Goal: Task Accomplishment & Management: Manage account settings

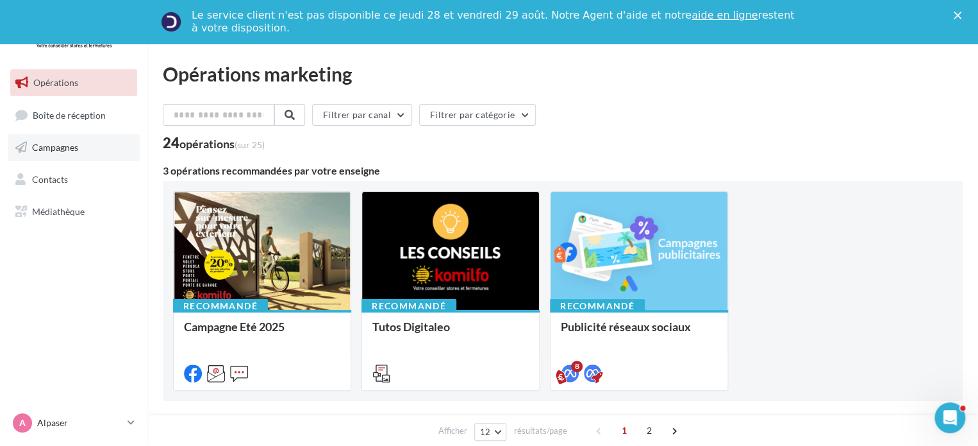
click at [98, 148] on link "Campagnes" at bounding box center [74, 147] width 132 height 27
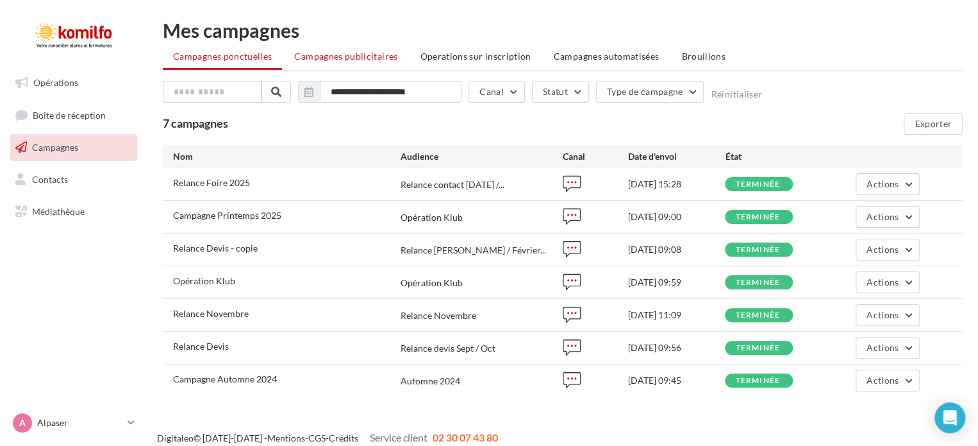
click at [378, 54] on span "Campagnes publicitaires" at bounding box center [345, 56] width 103 height 11
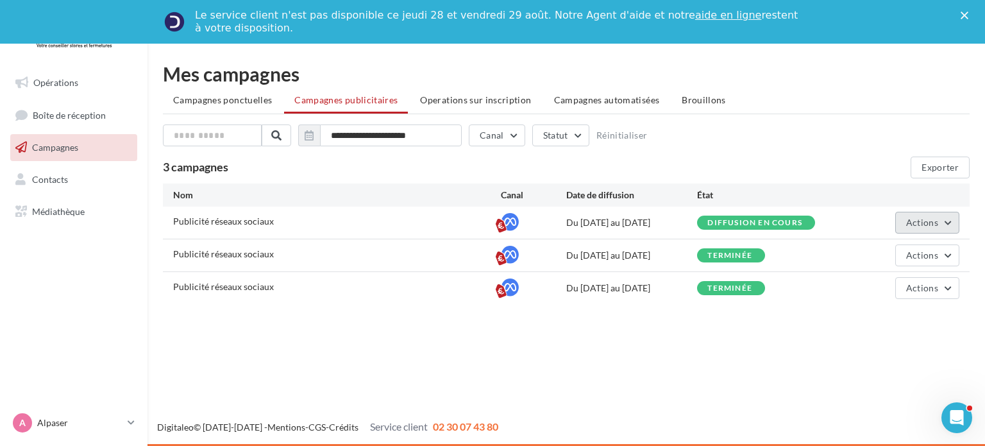
click at [932, 222] on span "Actions" at bounding box center [922, 222] width 32 height 11
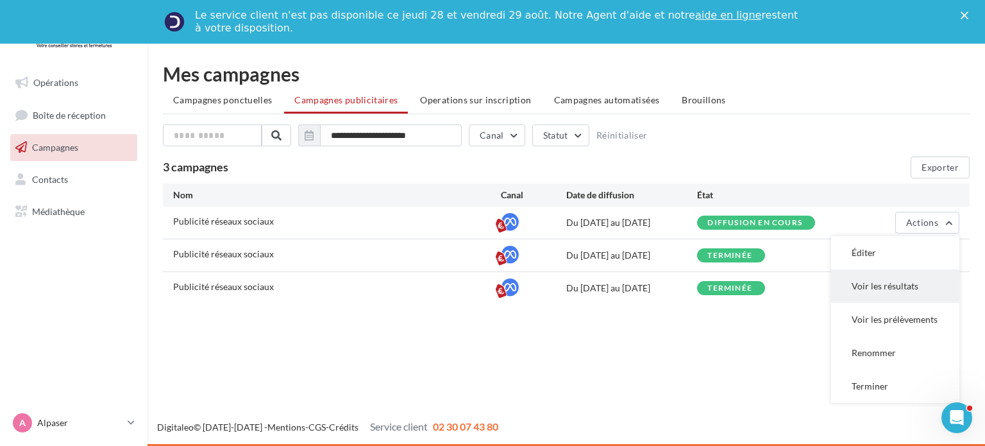
click at [898, 281] on button "Voir les résultats" at bounding box center [895, 285] width 128 height 33
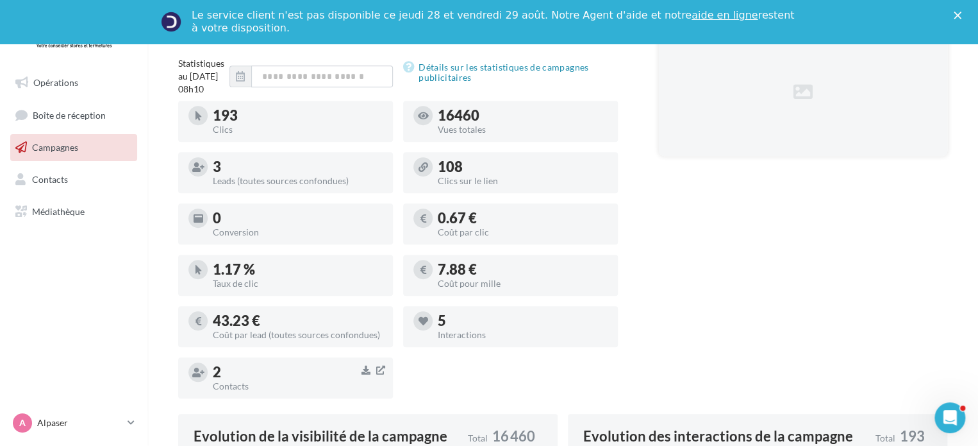
scroll to position [385, 0]
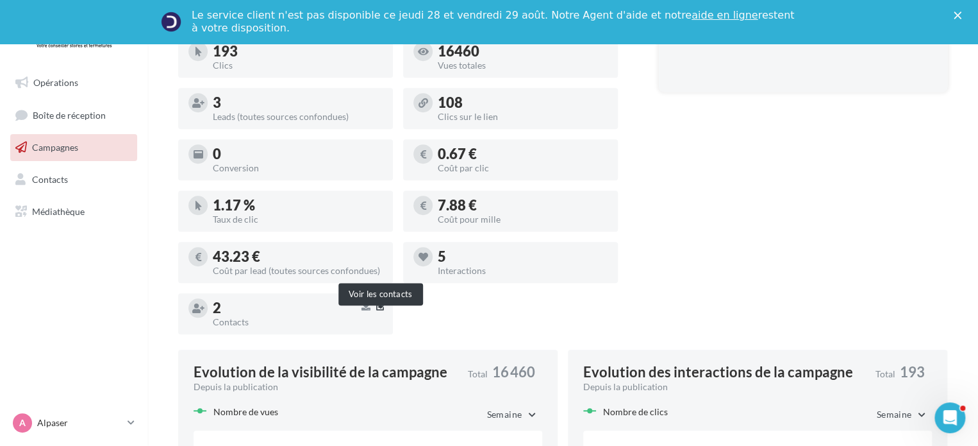
click at [381, 311] on icon "button" at bounding box center [380, 306] width 9 height 10
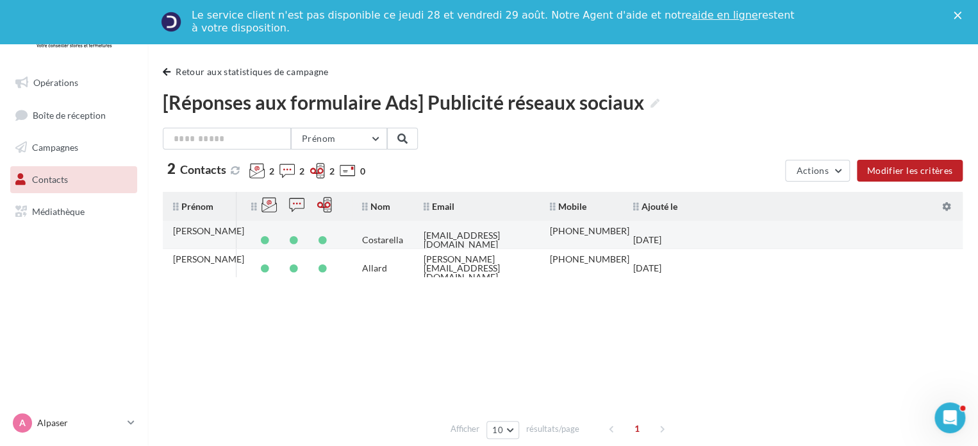
click at [579, 228] on td "+33609381577" at bounding box center [581, 240] width 83 height 38
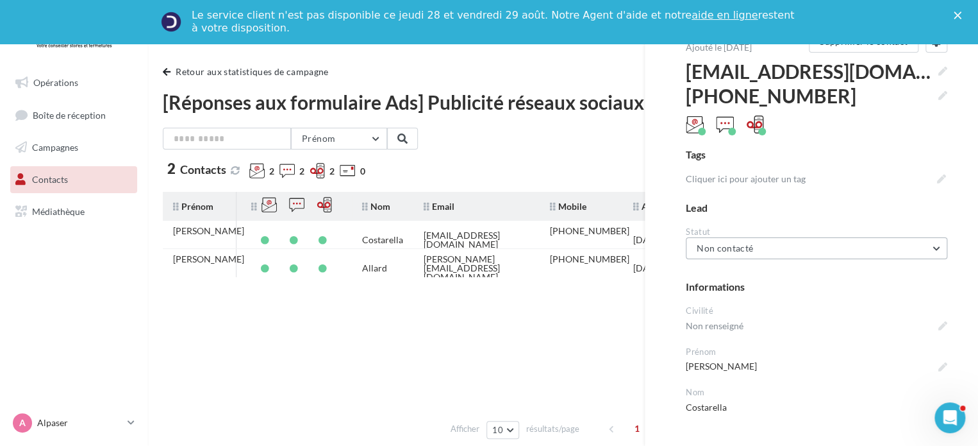
click at [751, 248] on span "Non contacté" at bounding box center [725, 247] width 56 height 11
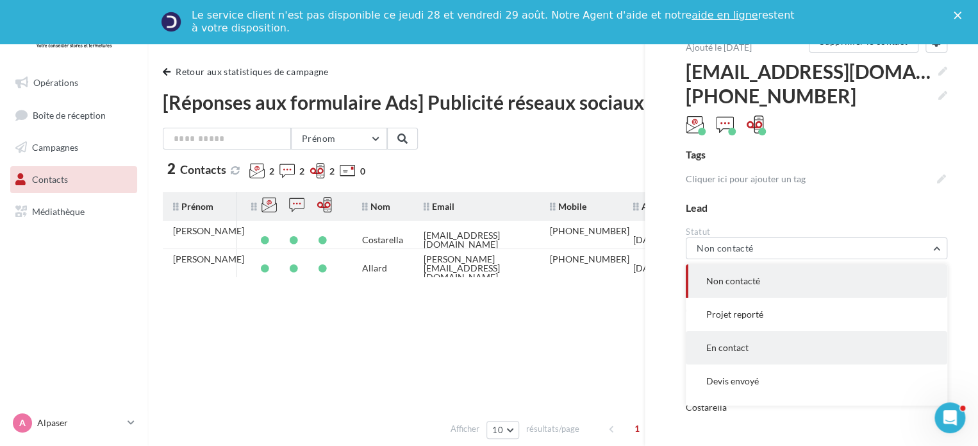
click at [748, 353] on button "En contact" at bounding box center [817, 347] width 262 height 33
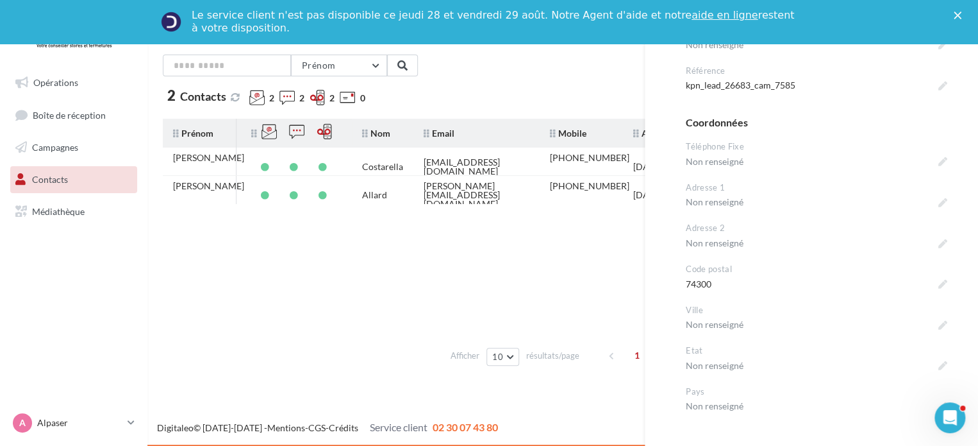
scroll to position [449, 0]
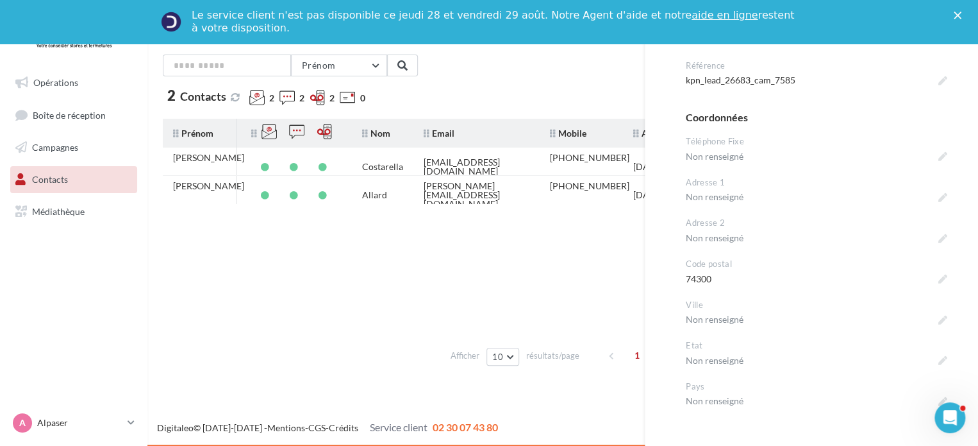
click at [575, 253] on tbody "Catherine Costarella catcostarella@gmail.com +33609381577 27/08/2025 Michel All…" at bounding box center [563, 243] width 800 height 192
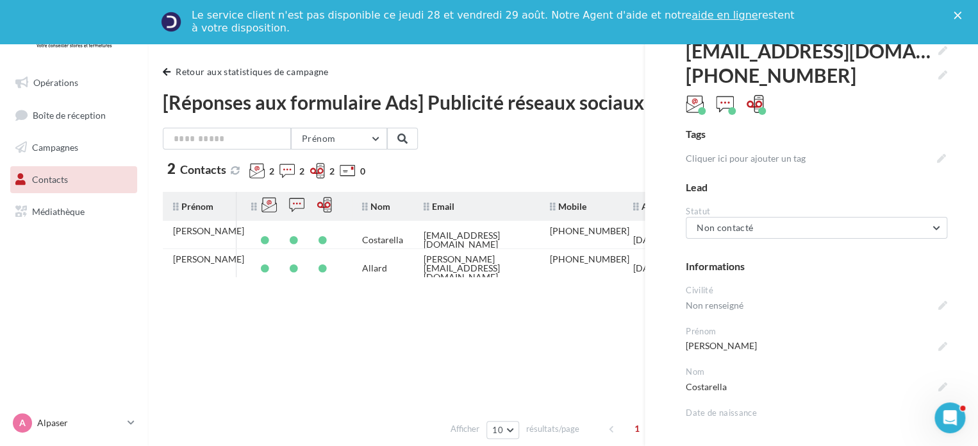
scroll to position [0, 0]
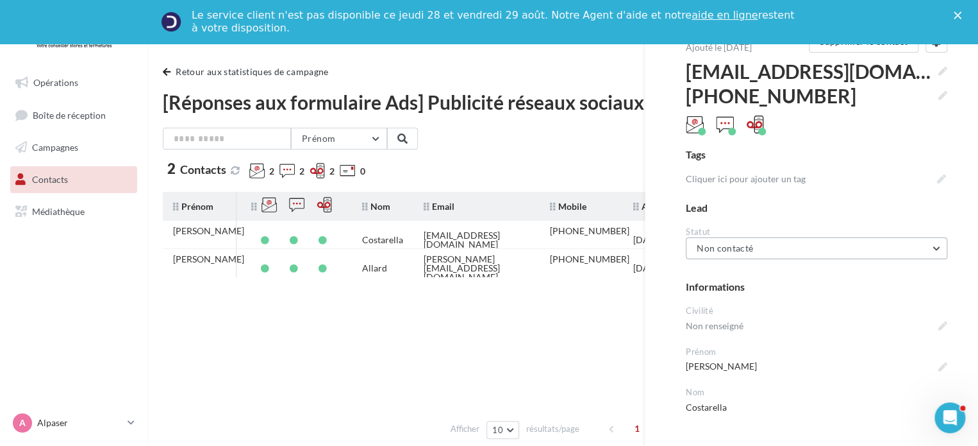
click at [929, 251] on button "Non contacté" at bounding box center [817, 248] width 262 height 22
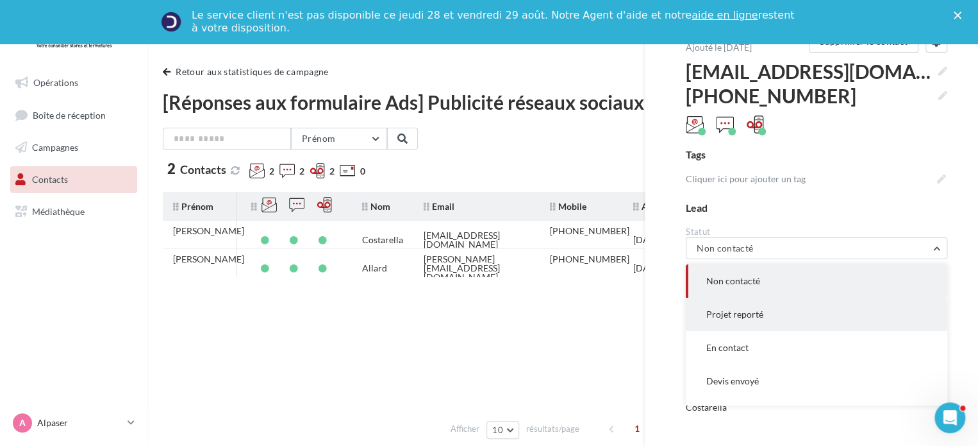
click at [805, 314] on button "Projet reporté" at bounding box center [817, 314] width 262 height 33
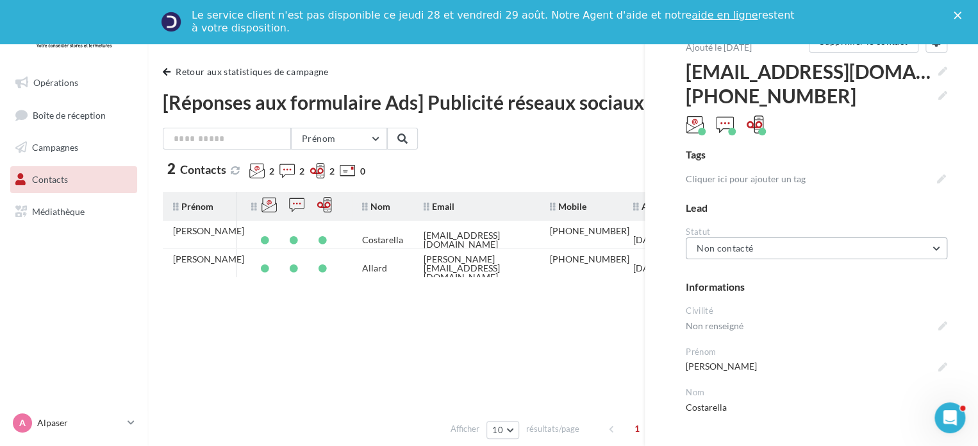
click at [934, 249] on button "Non contacté" at bounding box center [817, 248] width 262 height 22
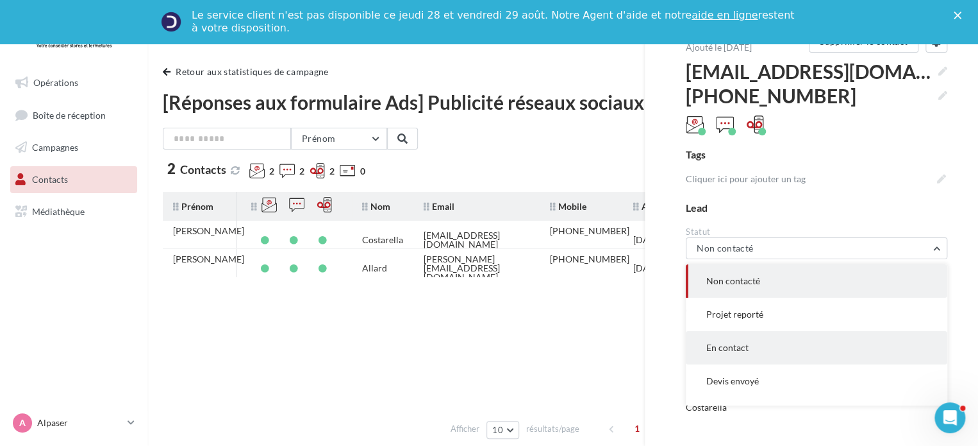
click at [790, 348] on button "En contact" at bounding box center [817, 347] width 262 height 33
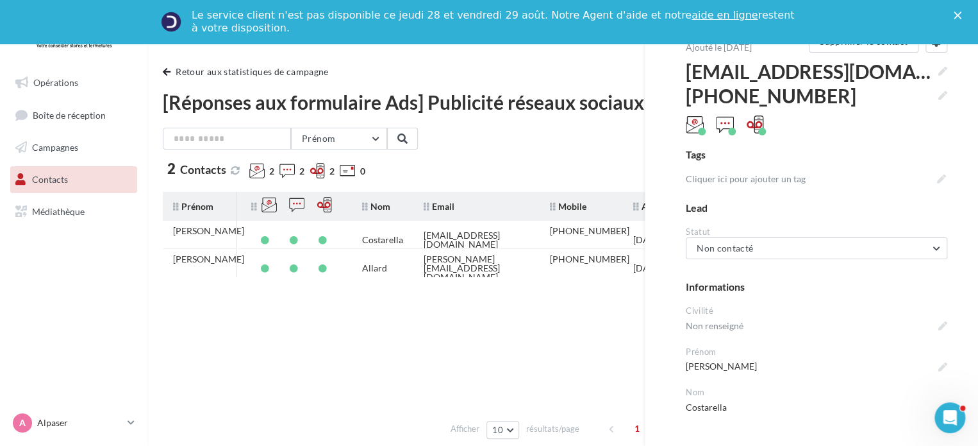
click at [962, 15] on icon "Fermer" at bounding box center [958, 16] width 8 height 8
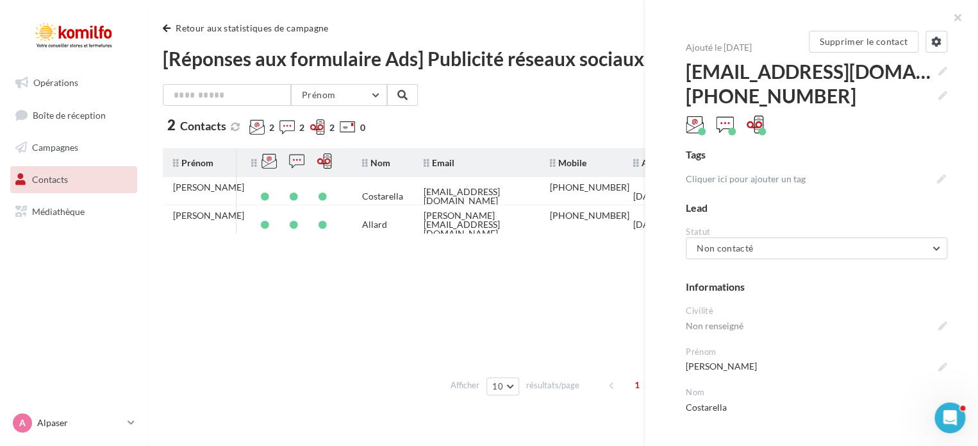
click at [900, 256] on button "Non contacté" at bounding box center [817, 248] width 262 height 22
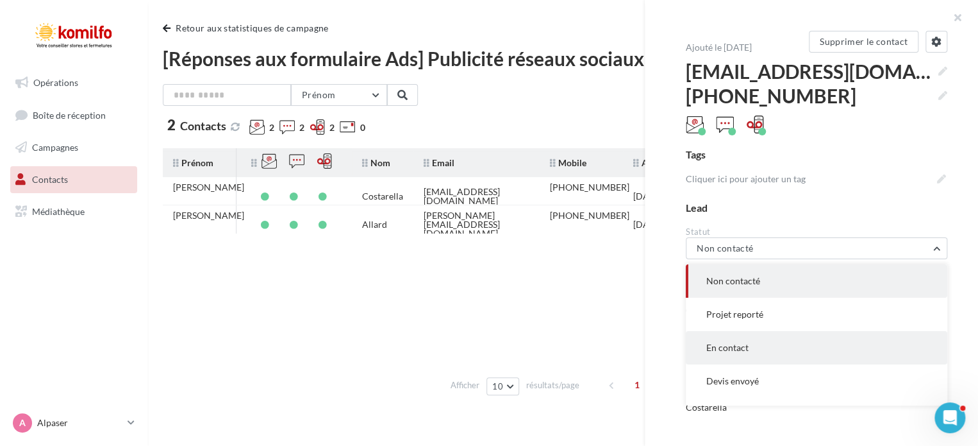
click at [793, 352] on button "En contact" at bounding box center [817, 347] width 262 height 33
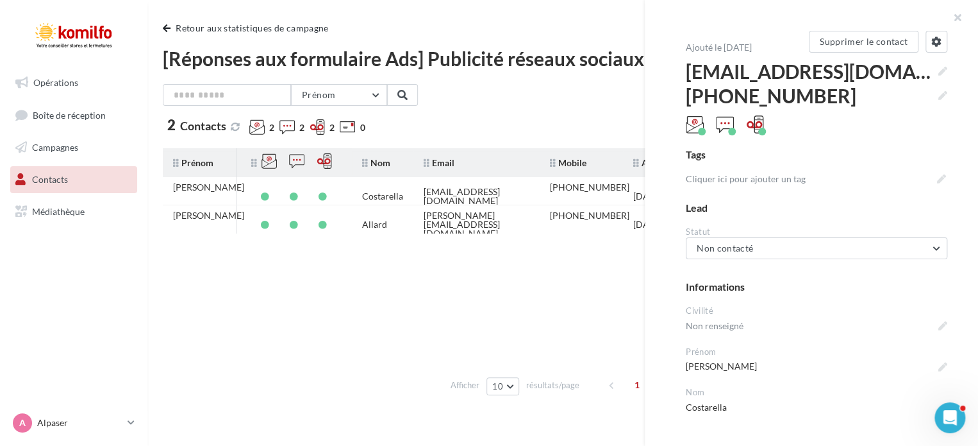
click at [551, 317] on tbody "Catherine Costarella catcostarella@gmail.com +33609381577 27/08/2025 Michel All…" at bounding box center [563, 273] width 800 height 192
click at [957, 18] on button "button" at bounding box center [952, 19] width 51 height 38
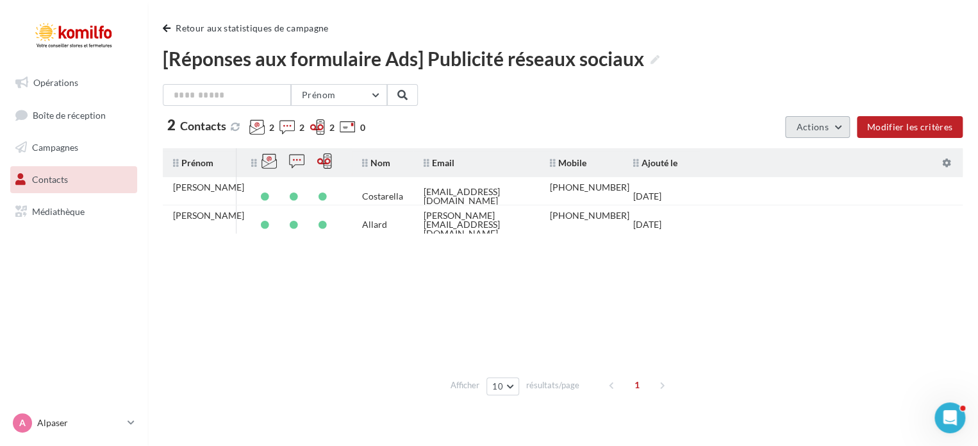
drag, startPoint x: 697, startPoint y: 187, endPoint x: 829, endPoint y: 133, distance: 142.6
click at [828, 133] on button "Actions" at bounding box center [817, 127] width 64 height 22
click at [651, 279] on tbody "Catherine Costarella catcostarella@gmail.com +33609381577 27/08/2025 Michel All…" at bounding box center [563, 273] width 800 height 192
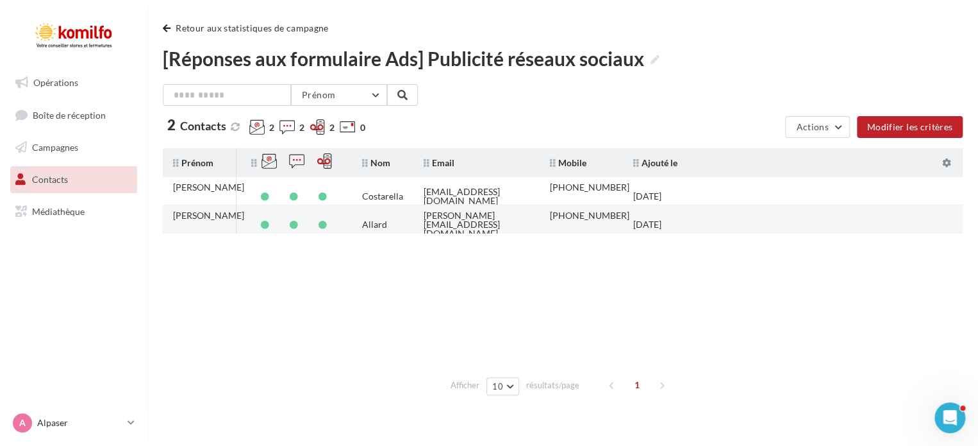
click at [577, 219] on div "+33675963285" at bounding box center [590, 215] width 80 height 9
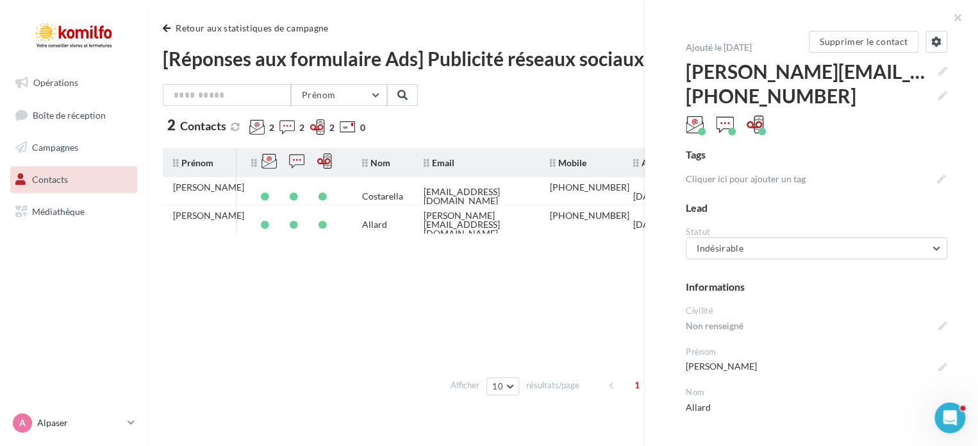
click at [528, 271] on tbody "Catherine Costarella catcostarella@gmail.com +33609381577 27/08/2025 Michel All…" at bounding box center [563, 273] width 800 height 192
click at [168, 28] on span "button" at bounding box center [167, 28] width 8 height 9
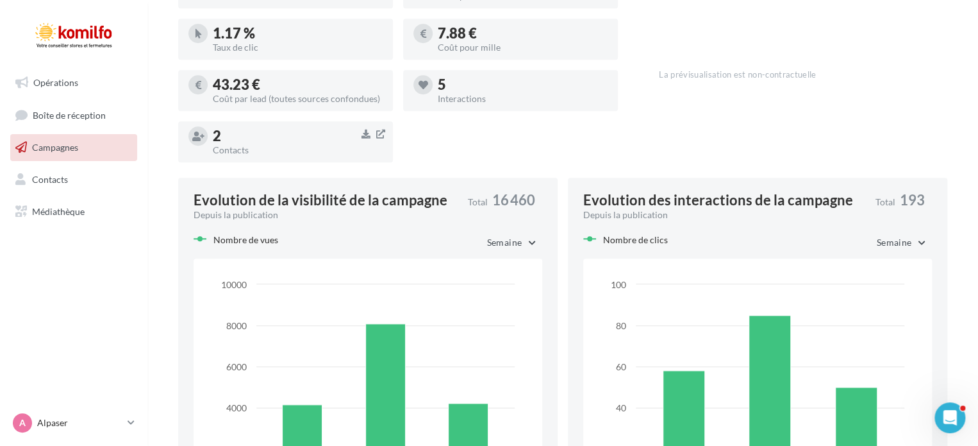
scroll to position [641, 0]
